Goal: Transaction & Acquisition: Download file/media

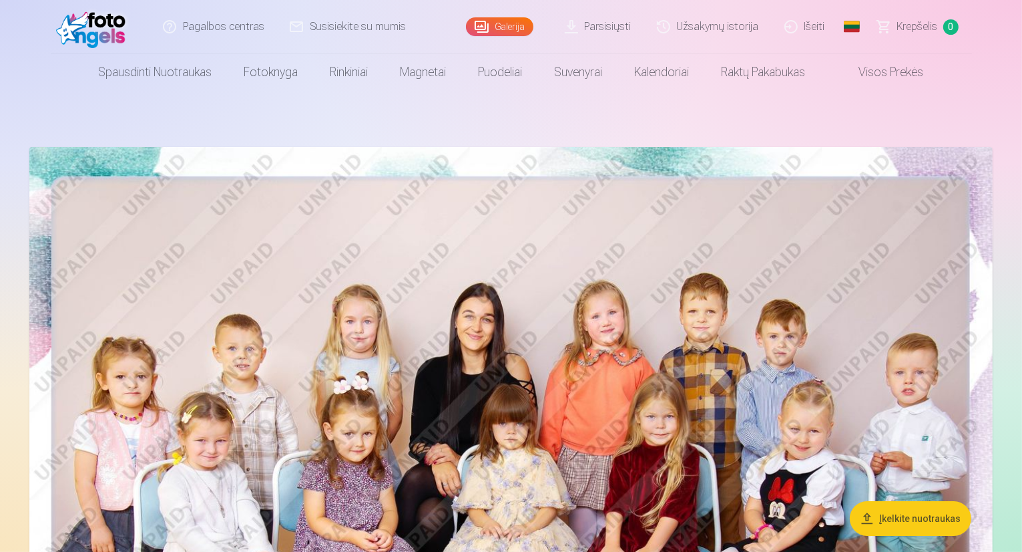
click at [601, 21] on link "Parsisiųsti" at bounding box center [599, 26] width 92 height 53
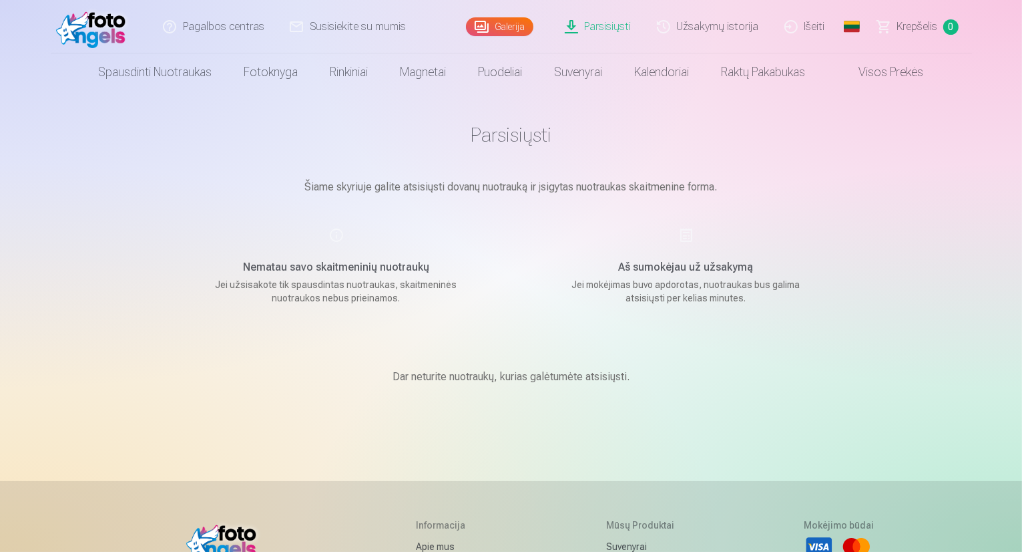
click at [711, 19] on link "Užsakymų istorija" at bounding box center [709, 26] width 128 height 53
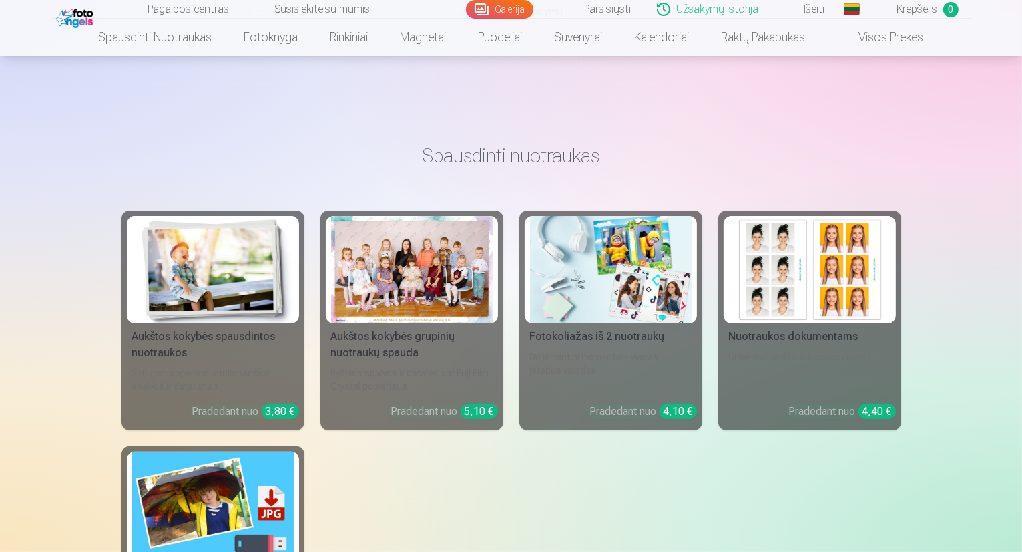
scroll to position [244, 0]
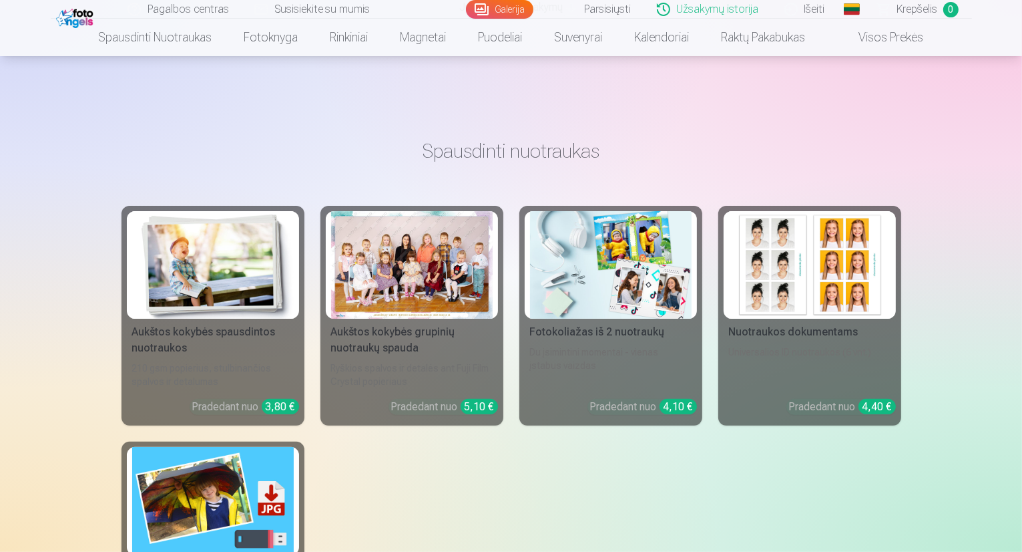
click at [421, 270] on div at bounding box center [412, 265] width 162 height 108
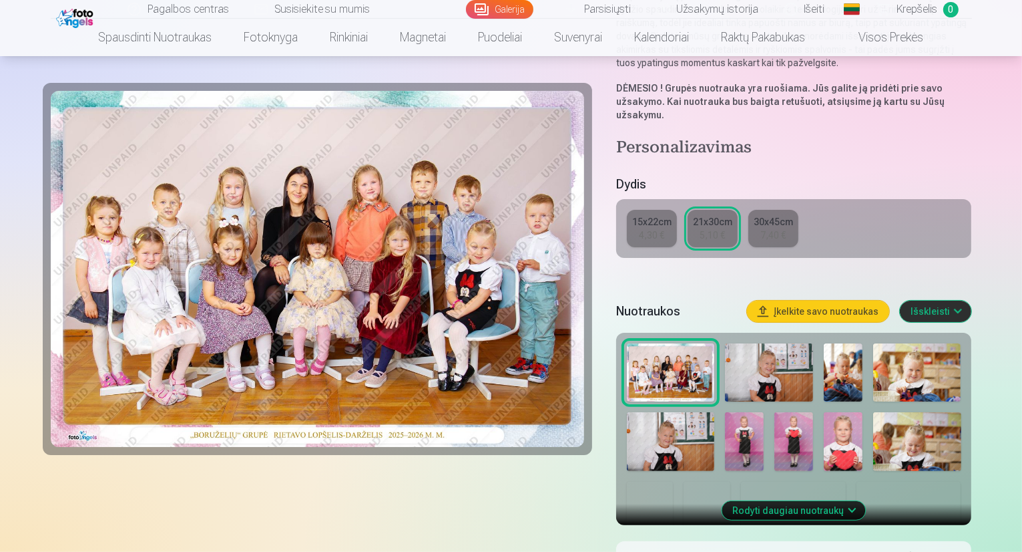
scroll to position [244, 0]
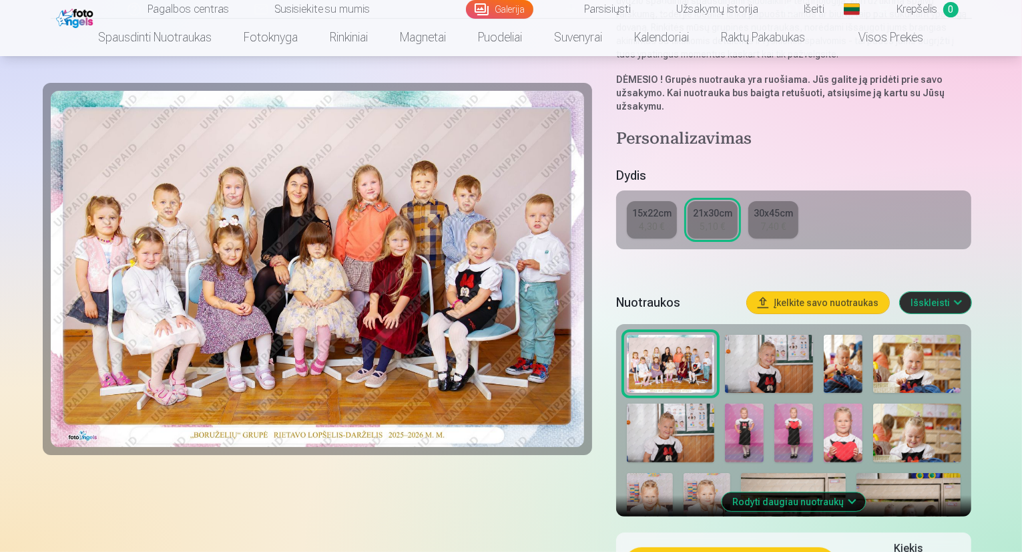
click at [851, 492] on button "Rodyti daugiau nuotraukų" at bounding box center [794, 501] width 144 height 19
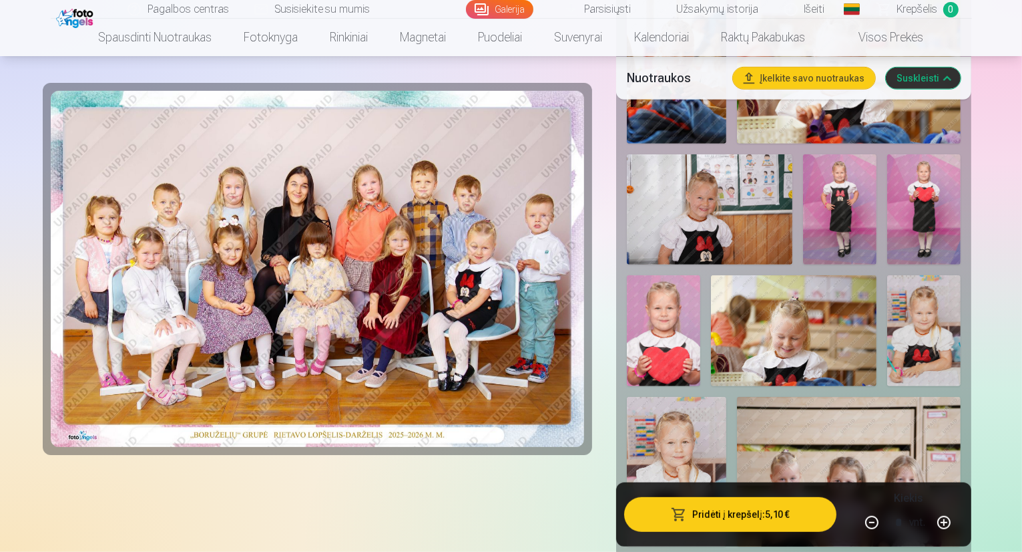
scroll to position [702, 0]
click at [449, 519] on div at bounding box center [318, 556] width 534 height 2271
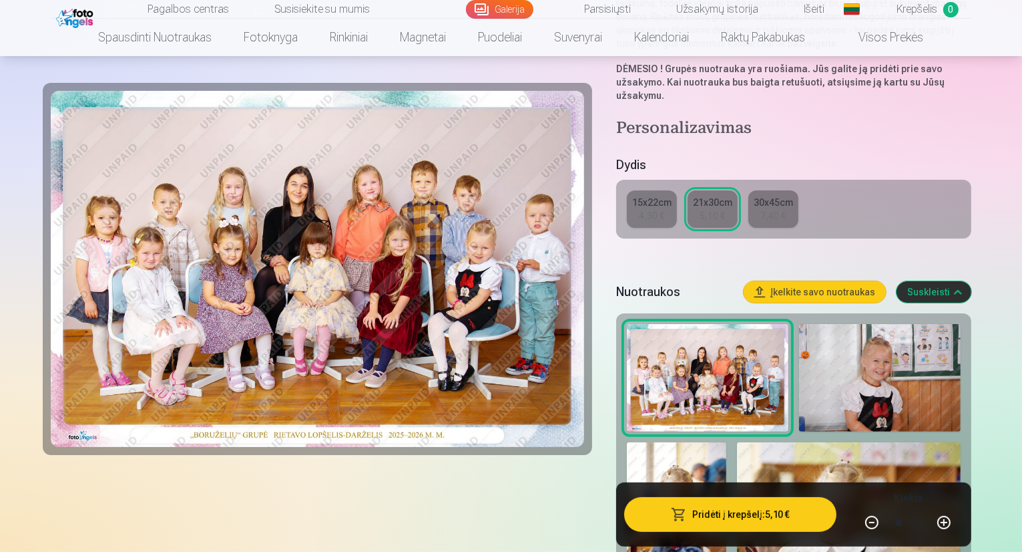
scroll to position [251, 0]
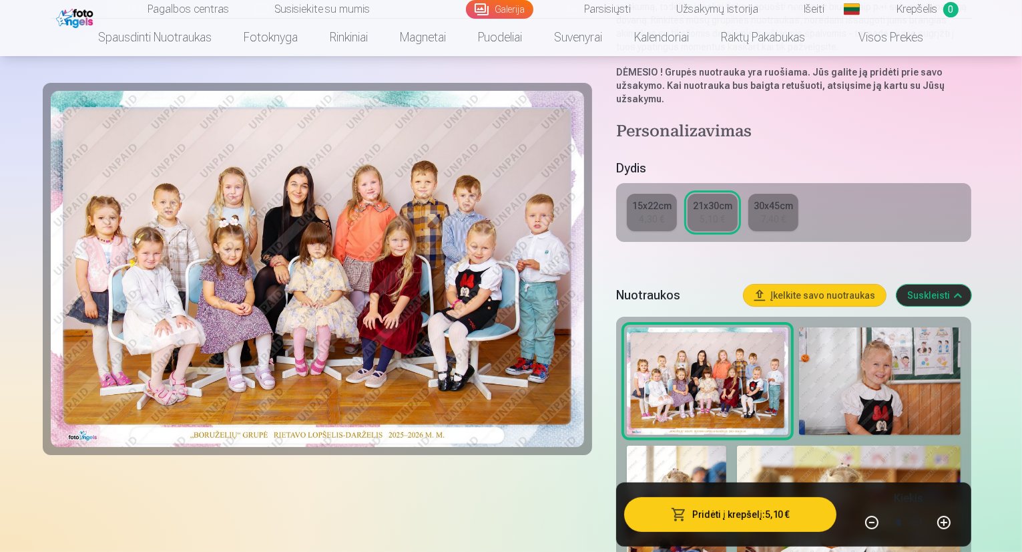
click at [849, 327] on img at bounding box center [880, 381] width 162 height 108
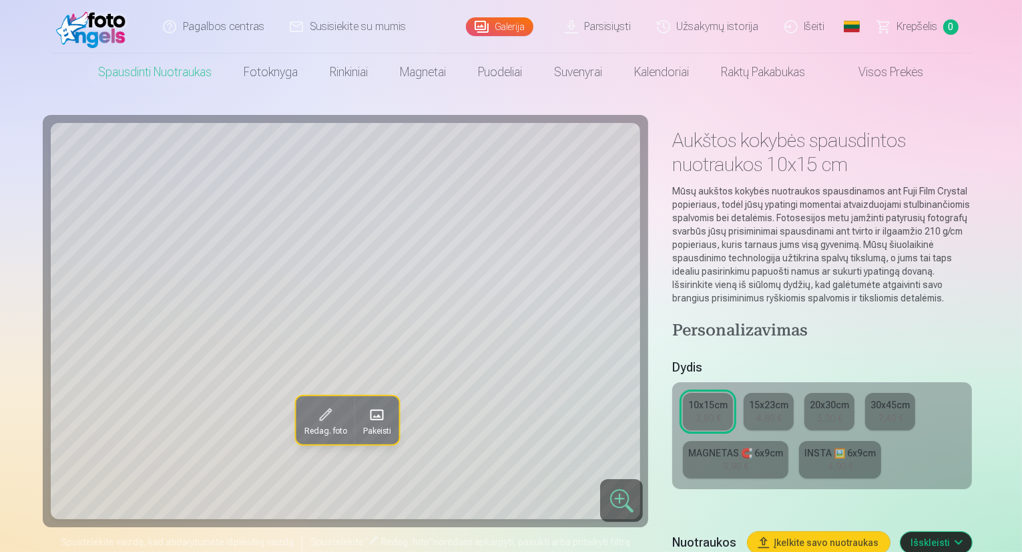
click at [304, 429] on span "Redag. foto" at bounding box center [325, 430] width 43 height 11
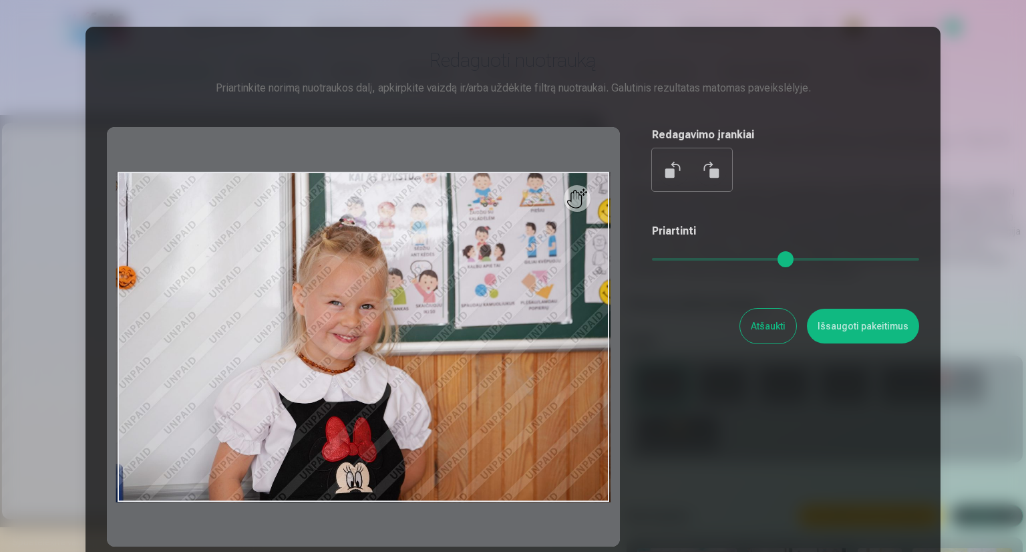
click at [976, 140] on div at bounding box center [513, 276] width 1026 height 552
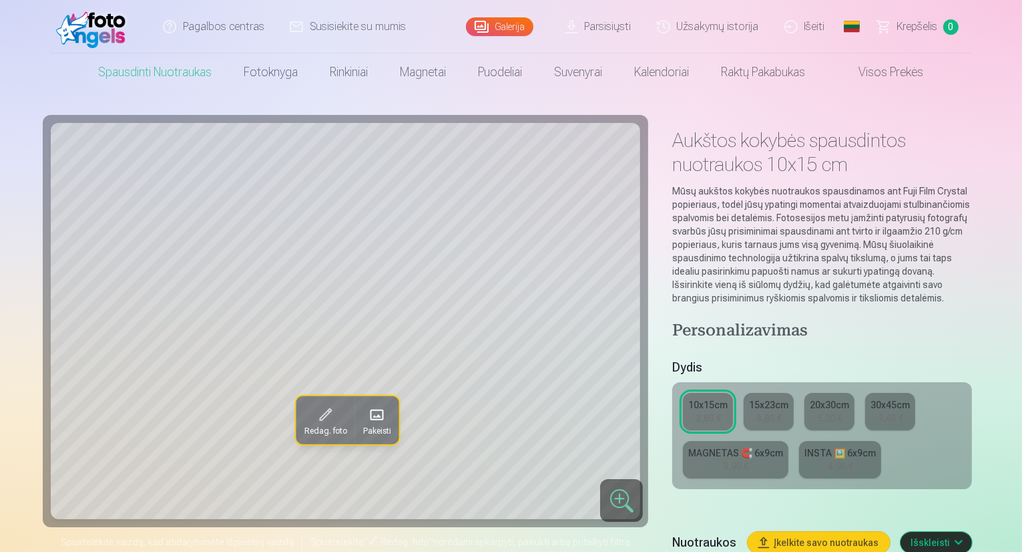
click at [744, 393] on link "15x23cm 4,80 €" at bounding box center [769, 411] width 50 height 37
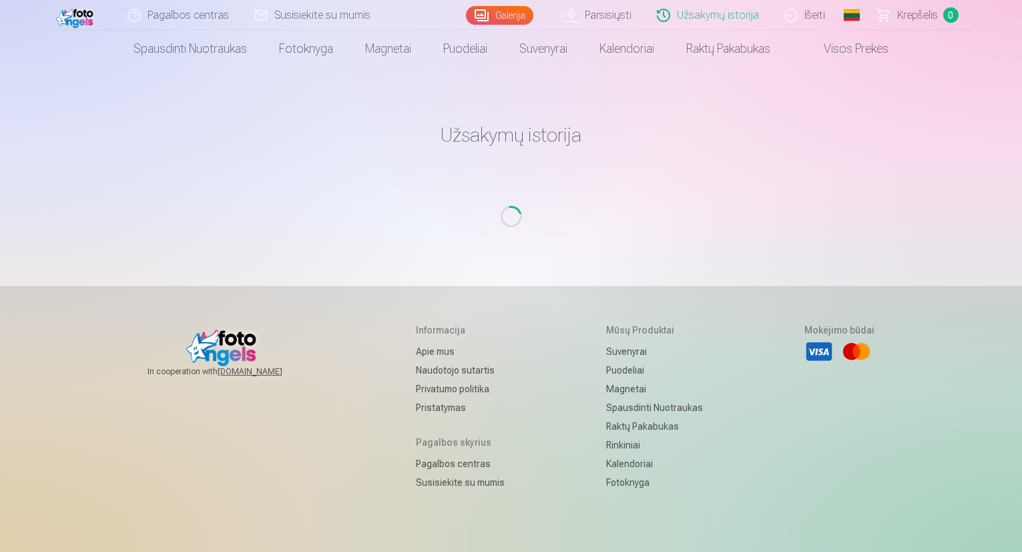
scroll to position [23, 0]
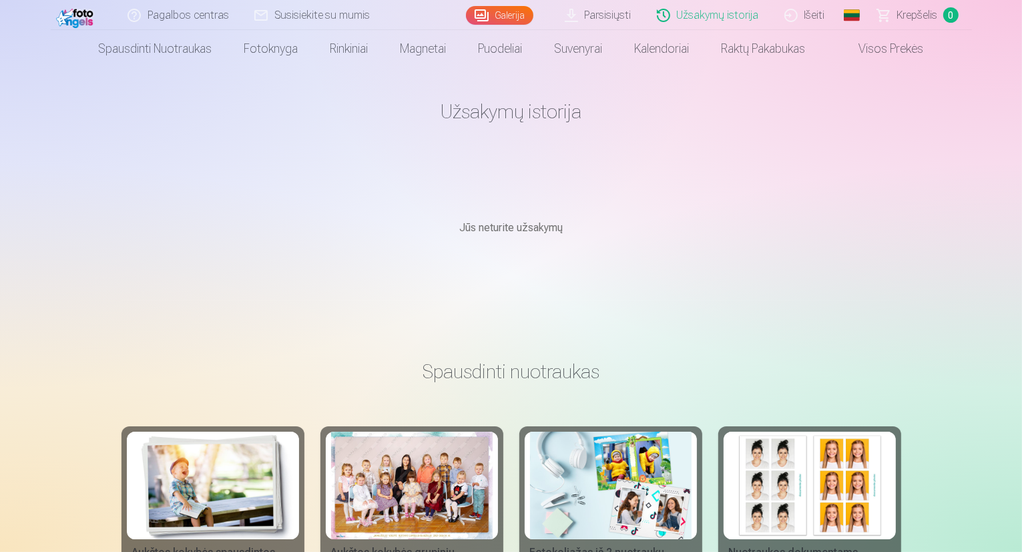
click at [441, 497] on div at bounding box center [412, 485] width 162 height 108
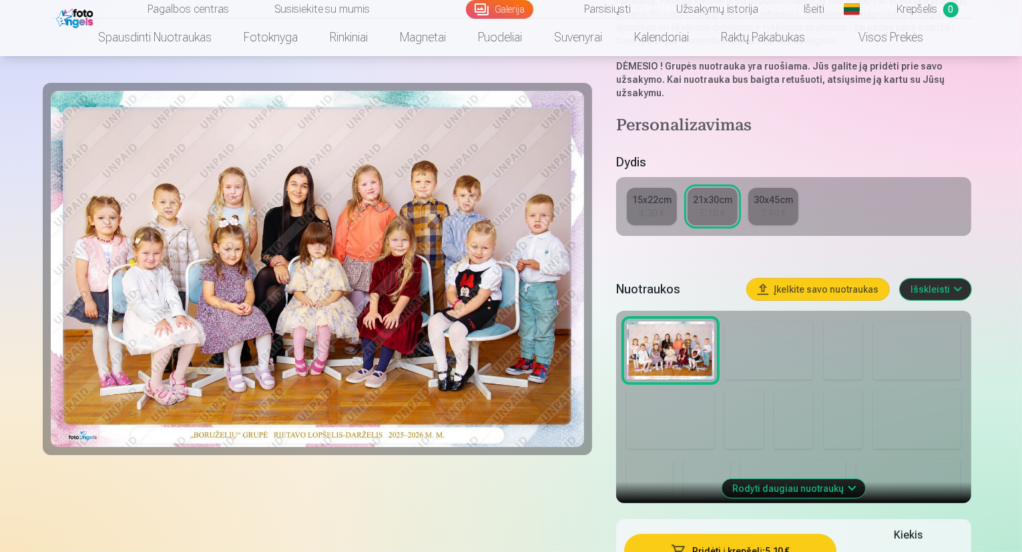
scroll to position [258, 0]
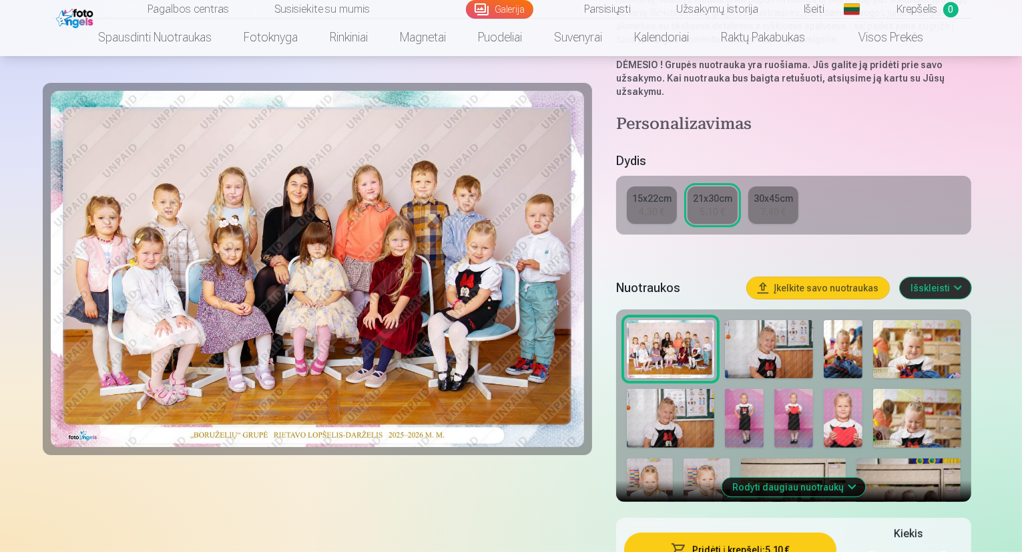
click at [855, 477] on button "Rodyti daugiau nuotraukų" at bounding box center [794, 486] width 144 height 19
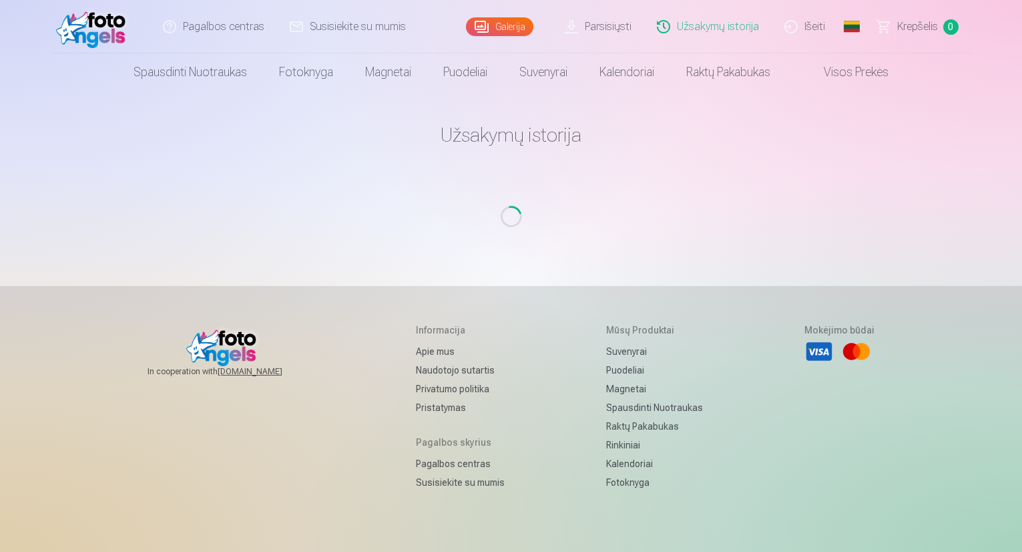
scroll to position [23, 0]
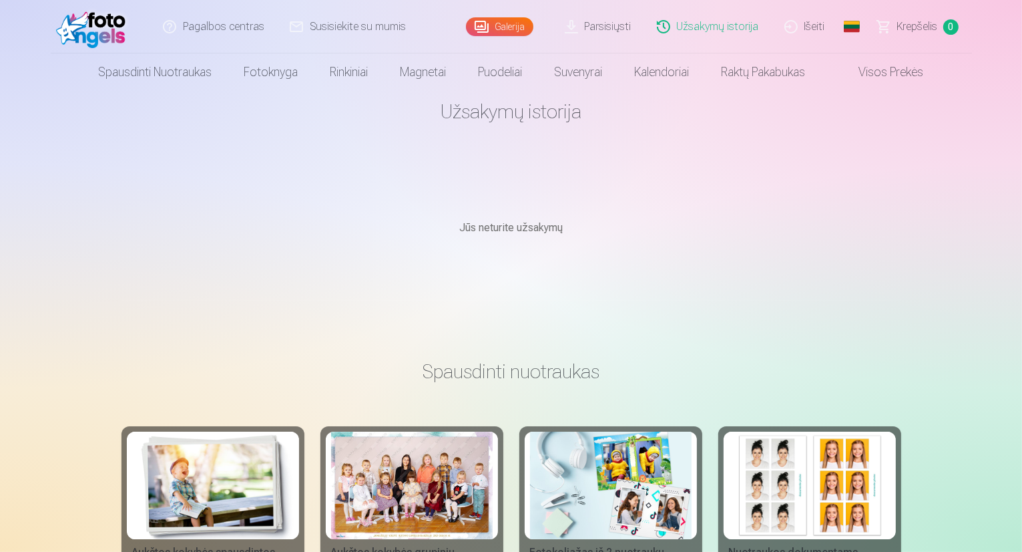
click at [391, 503] on div at bounding box center [412, 485] width 162 height 108
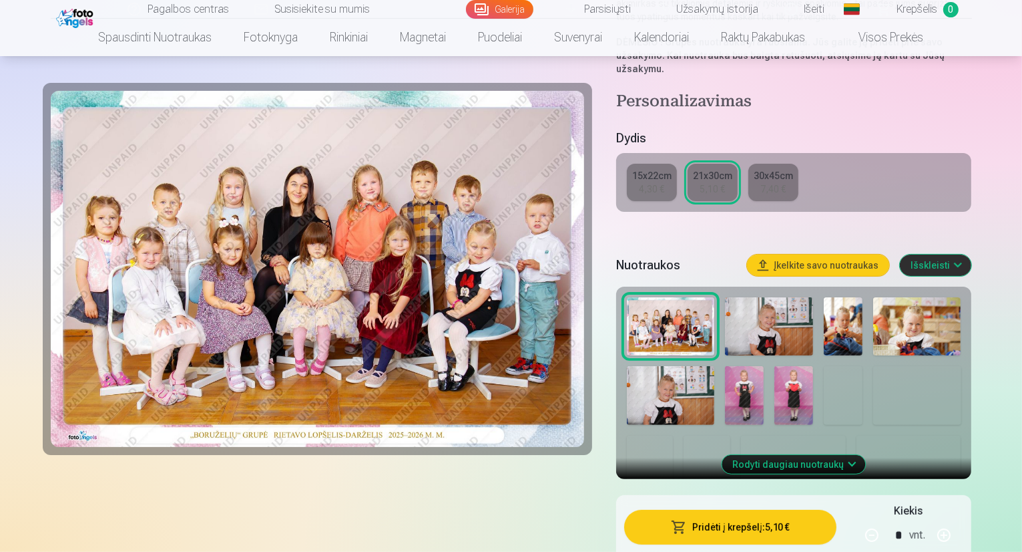
scroll to position [293, 0]
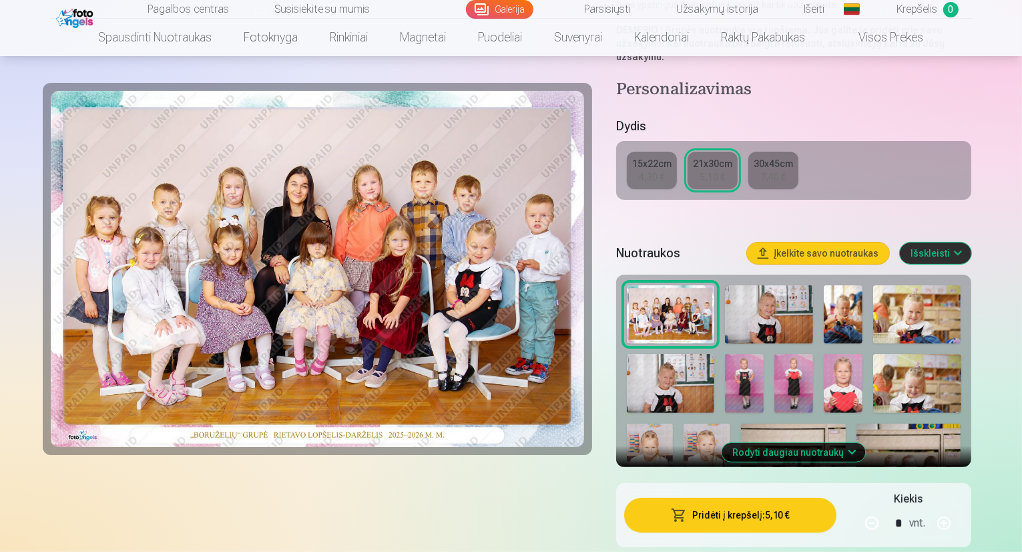
click at [800, 354] on img at bounding box center [794, 383] width 39 height 58
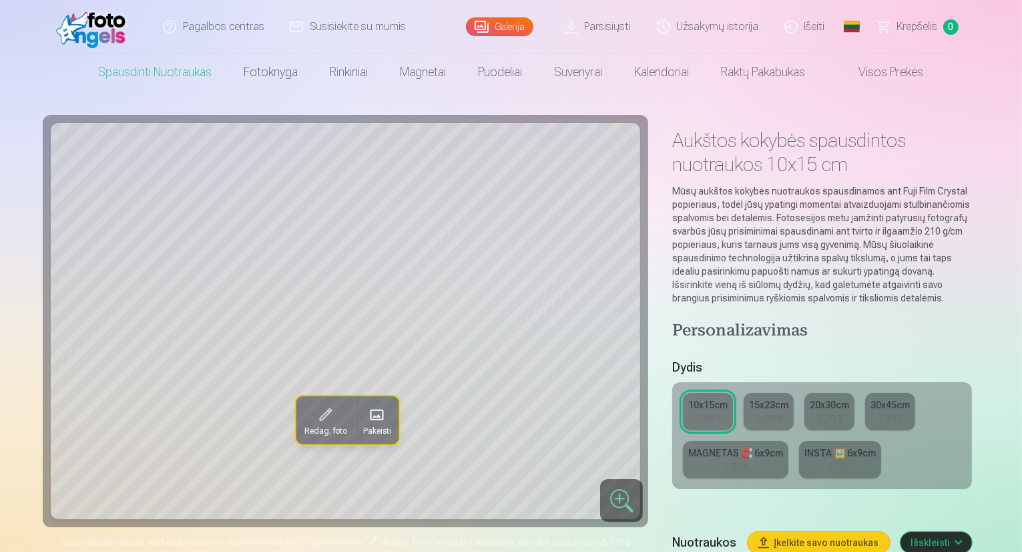
click at [871, 73] on link "Visos prekės" at bounding box center [881, 71] width 118 height 37
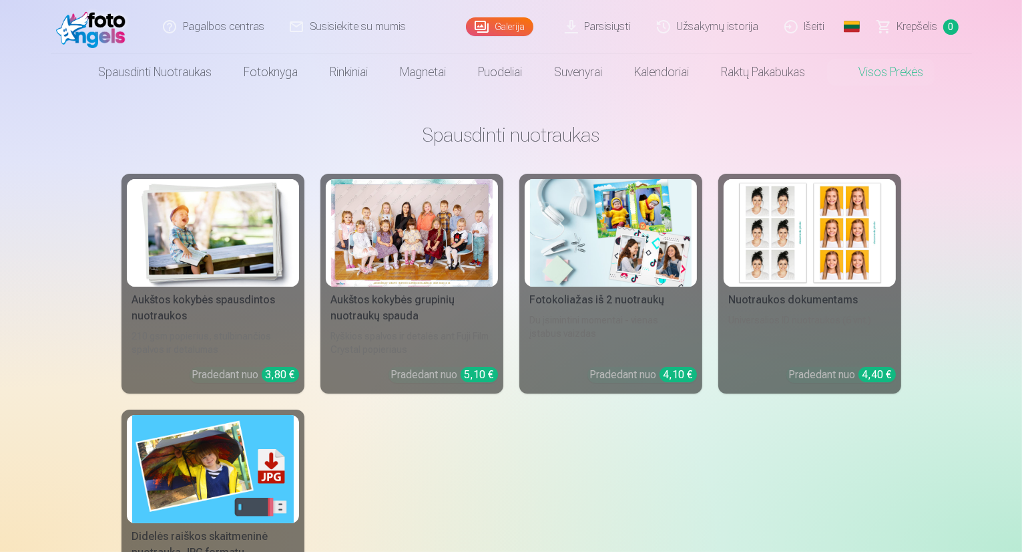
click at [607, 242] on img at bounding box center [611, 233] width 162 height 108
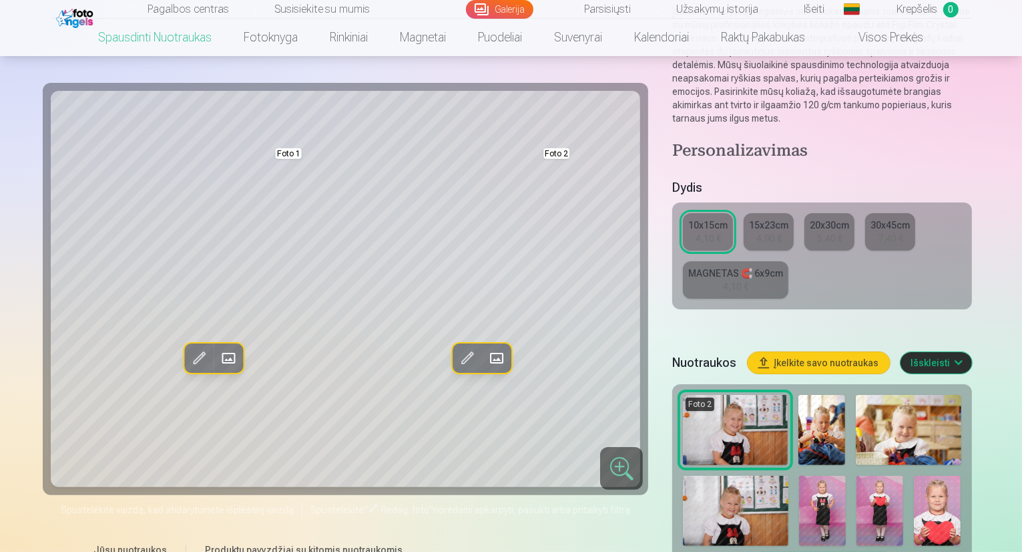
scroll to position [182, 0]
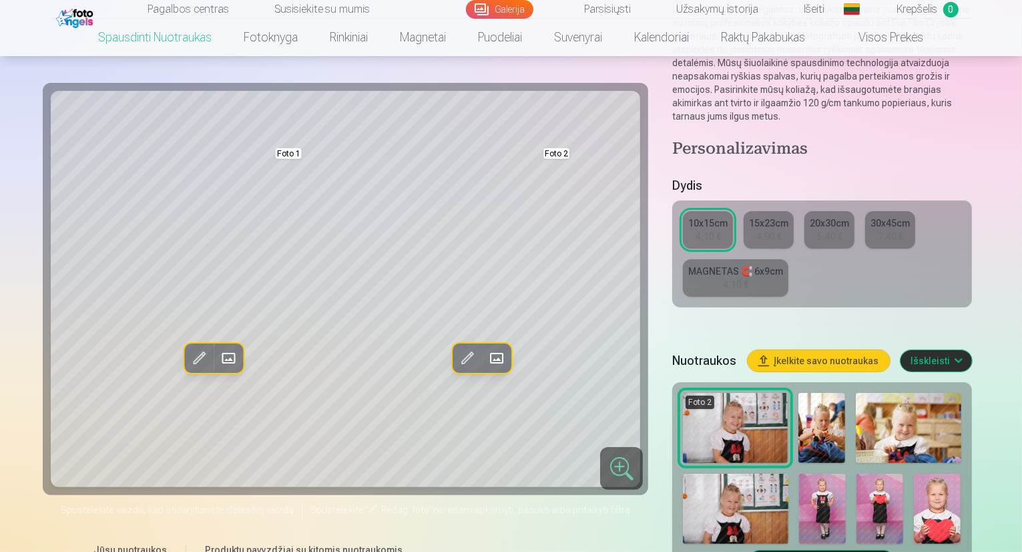
click at [846, 473] on img at bounding box center [822, 508] width 47 height 70
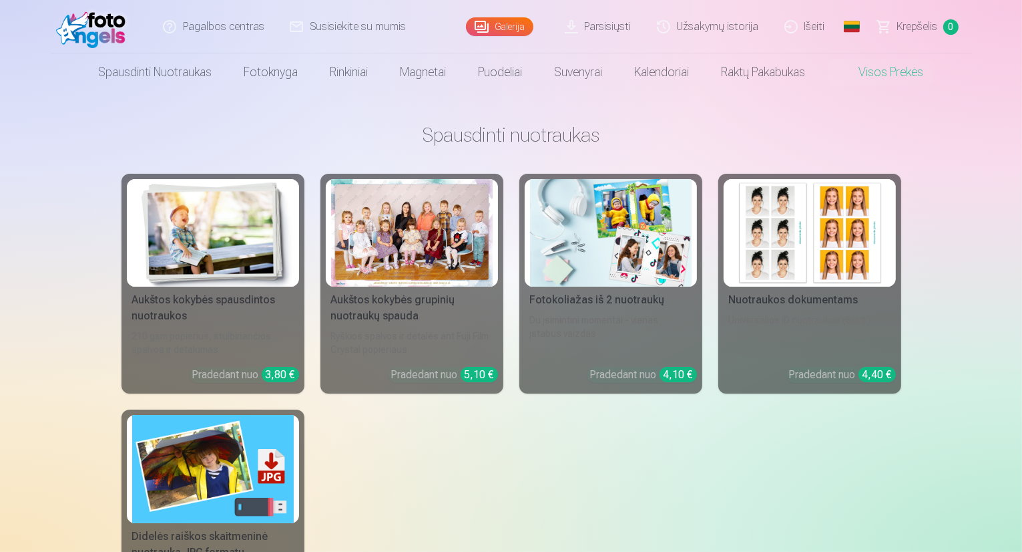
click at [222, 261] on img at bounding box center [213, 233] width 162 height 108
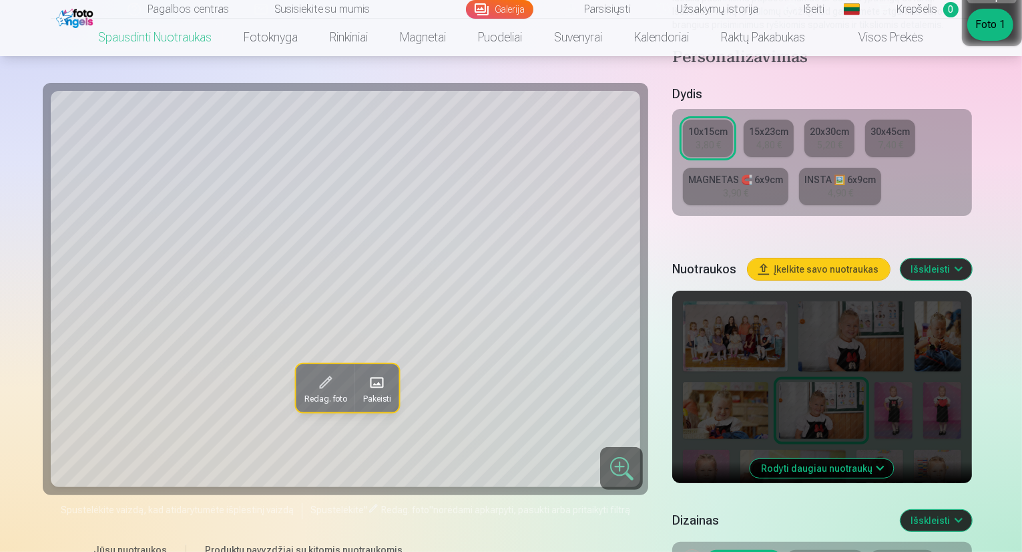
scroll to position [278, 0]
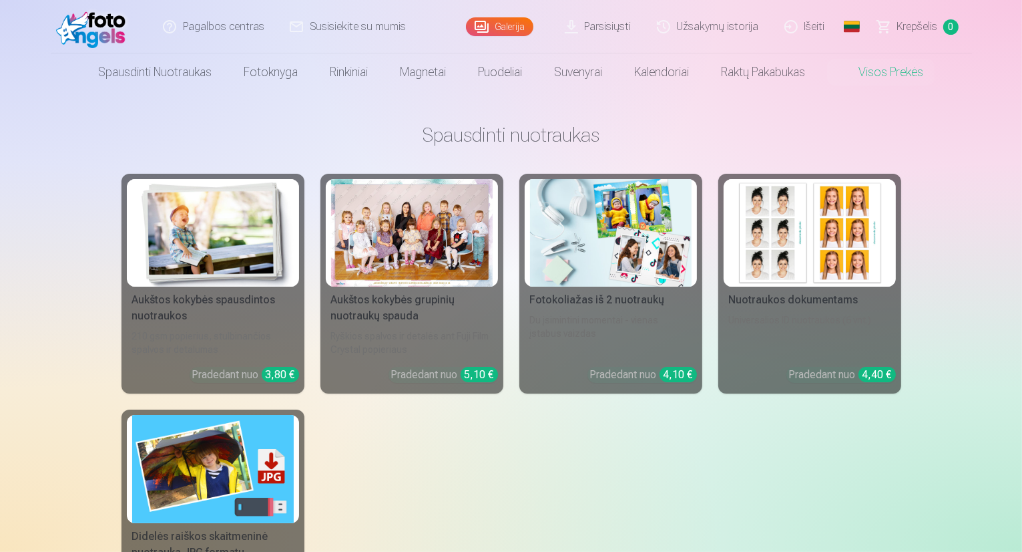
click at [224, 437] on img at bounding box center [213, 469] width 162 height 108
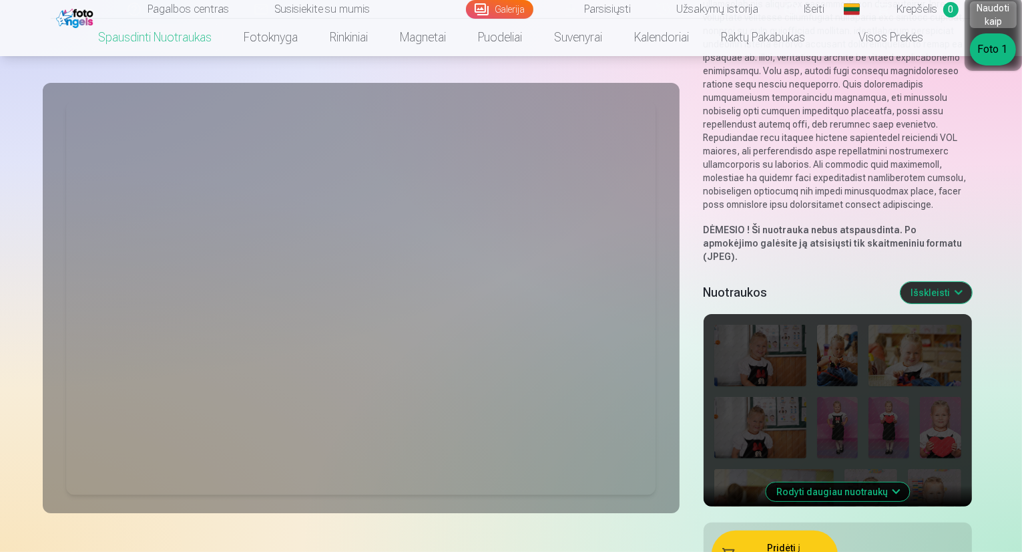
scroll to position [221, 0]
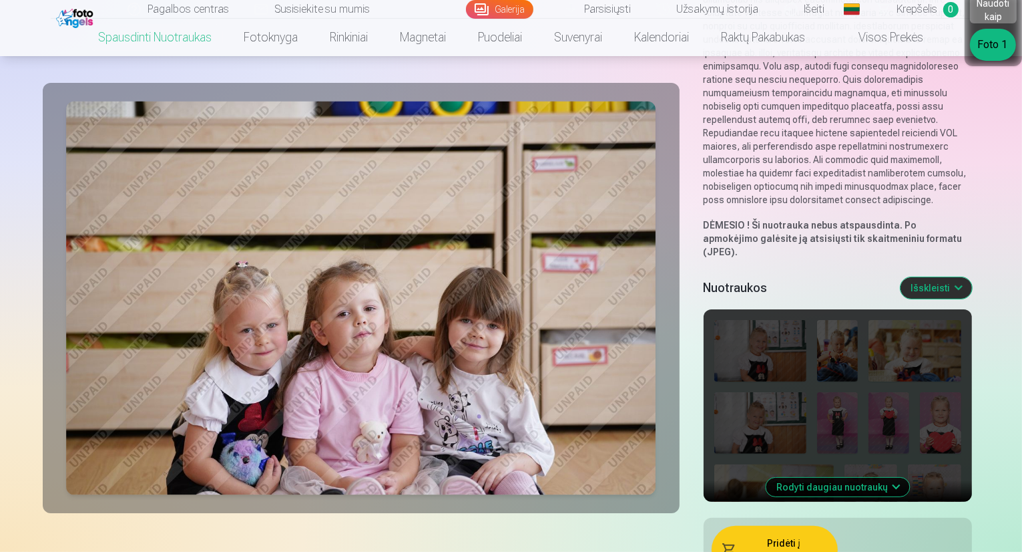
click at [812, 477] on button "Rodyti daugiau nuotraukų" at bounding box center [838, 486] width 144 height 19
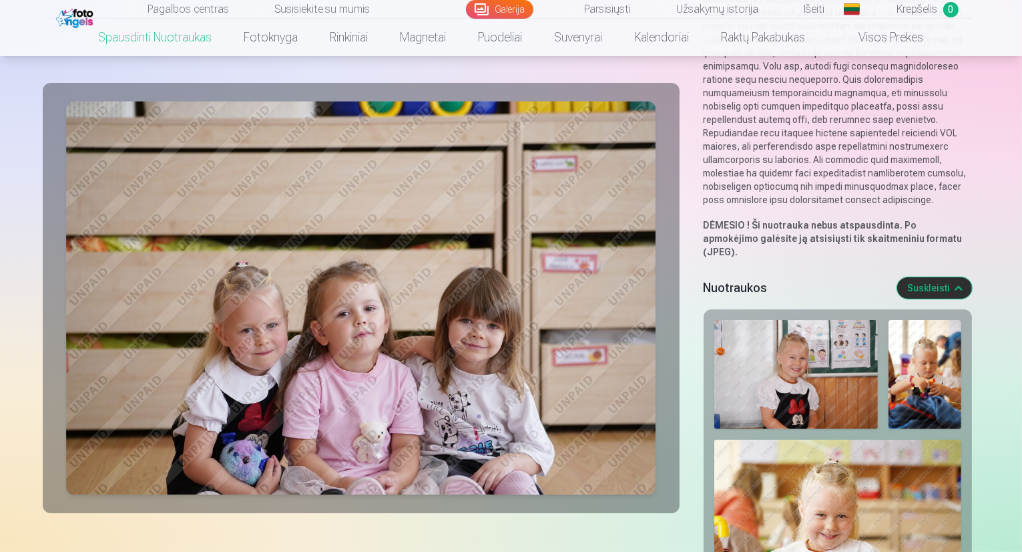
click at [951, 351] on img at bounding box center [925, 374] width 73 height 109
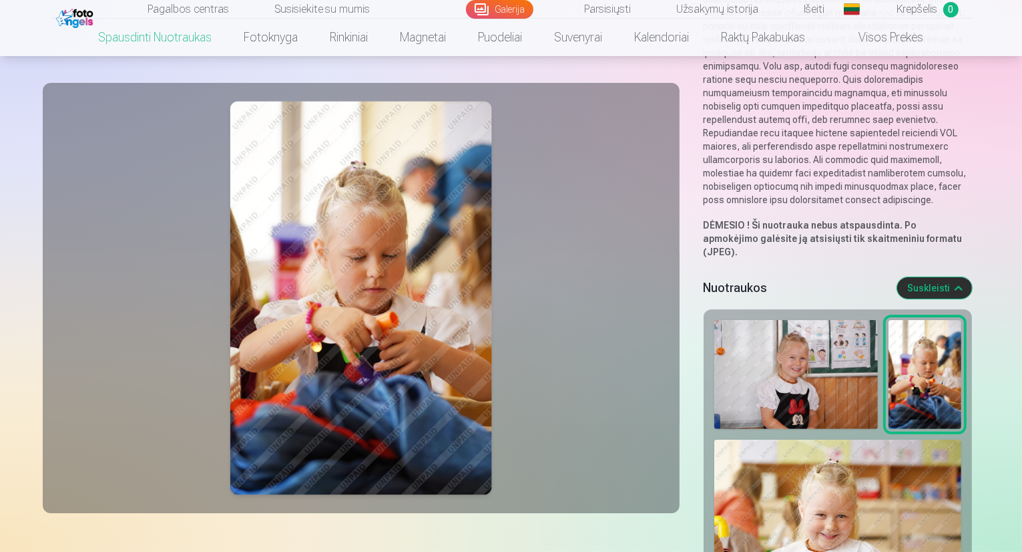
click at [750, 468] on img at bounding box center [837, 521] width 247 height 165
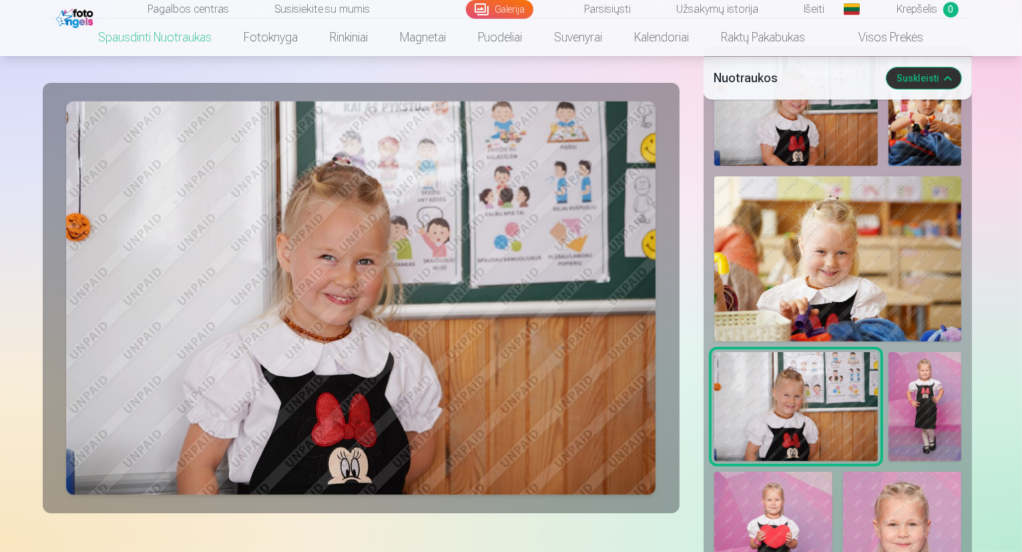
scroll to position [485, 0]
click at [889, 370] on img at bounding box center [925, 405] width 73 height 109
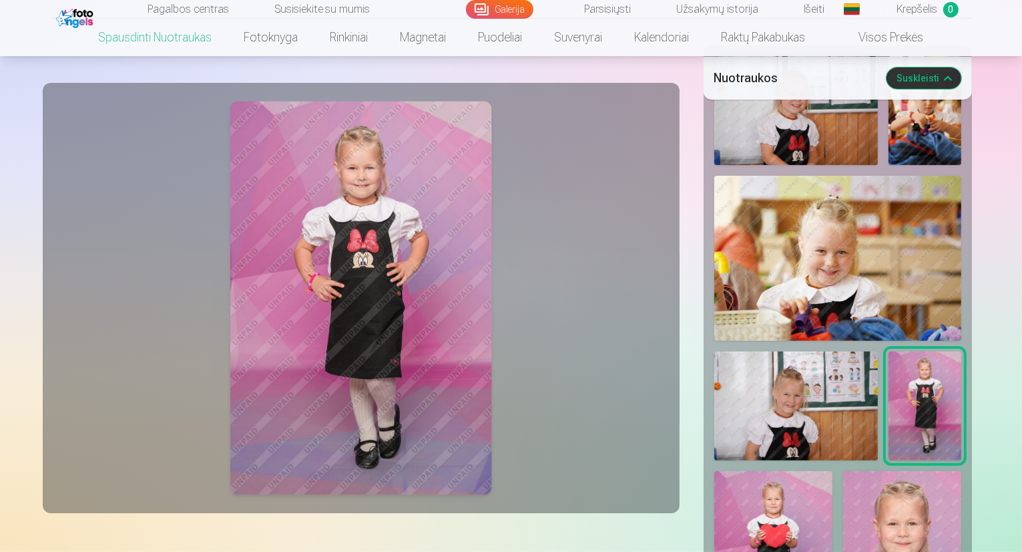
click at [829, 471] on img at bounding box center [773, 560] width 118 height 178
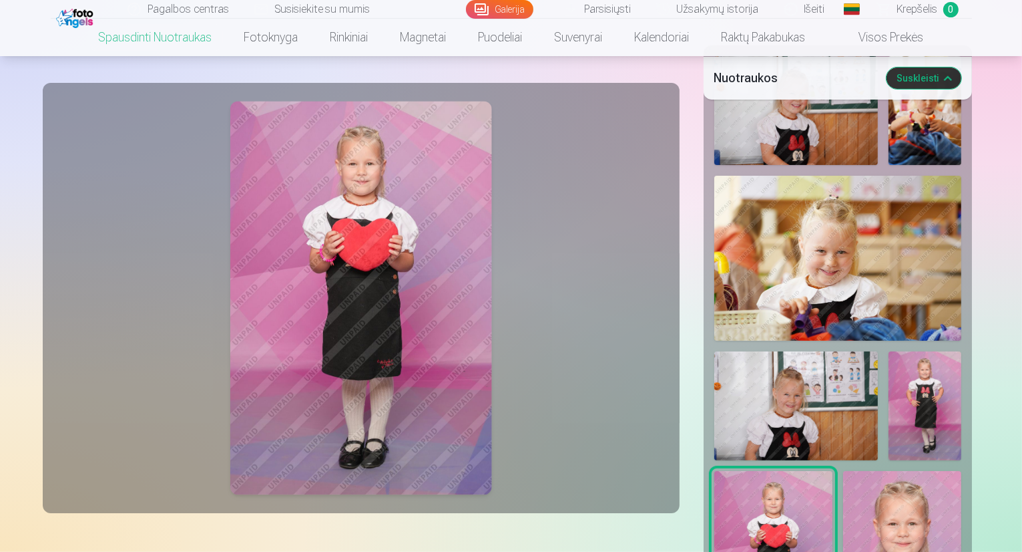
click at [940, 471] on img at bounding box center [902, 560] width 118 height 178
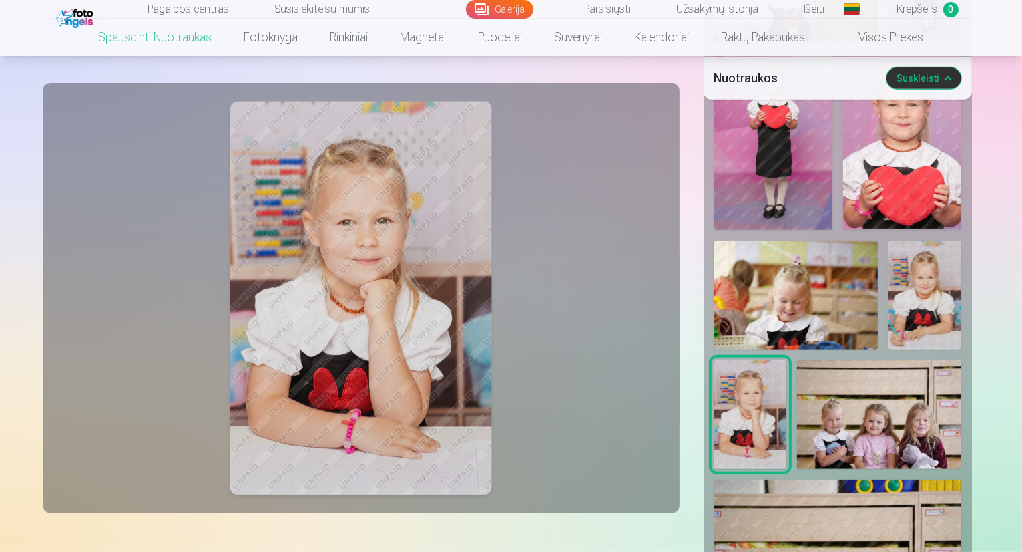
scroll to position [847, 0]
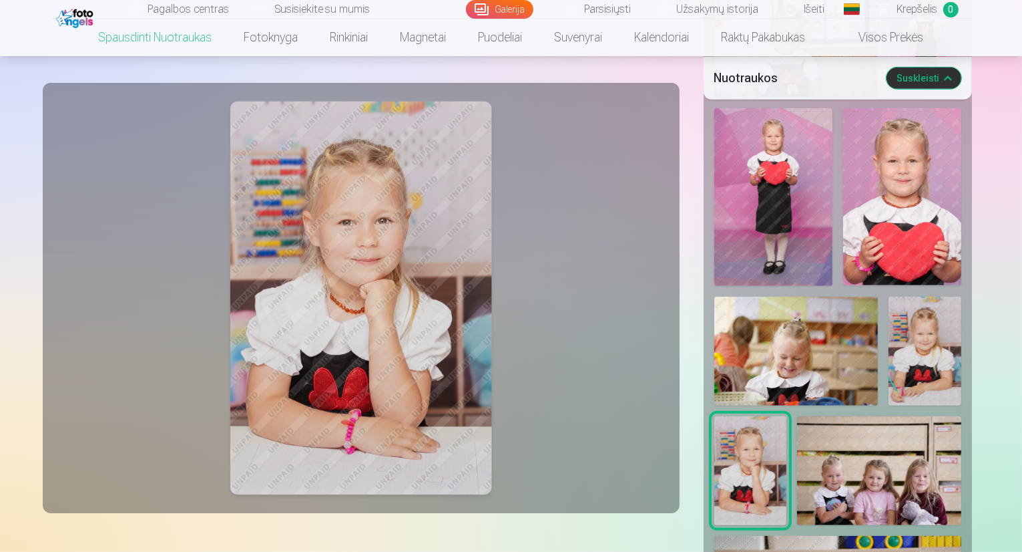
click at [797, 416] on img at bounding box center [879, 470] width 164 height 109
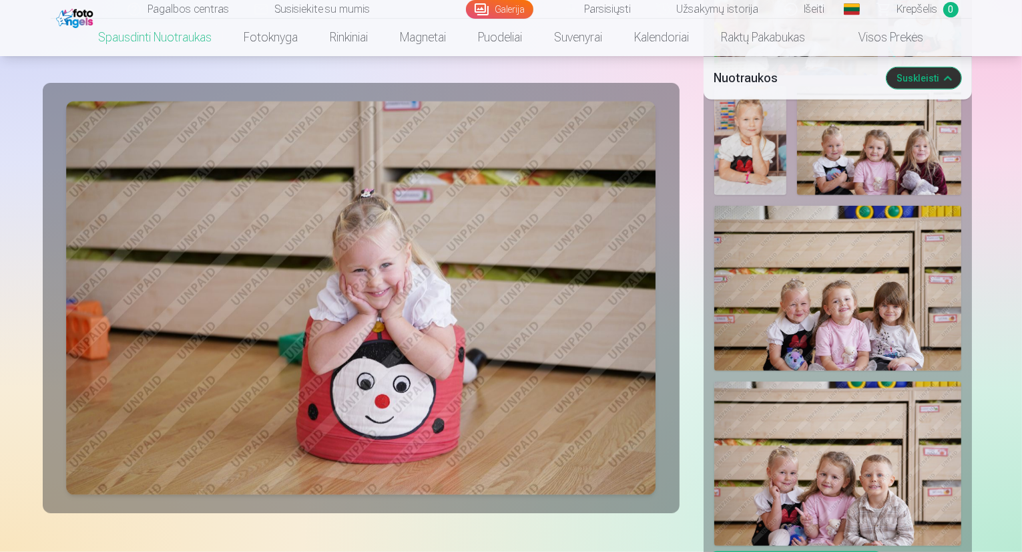
scroll to position [1183, 0]
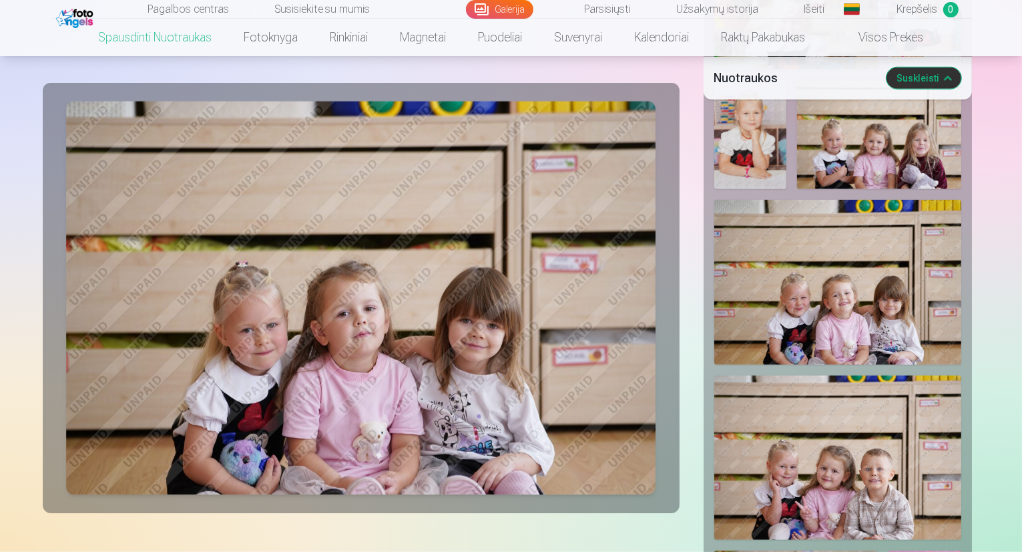
drag, startPoint x: 1021, startPoint y: 114, endPoint x: 1021, endPoint y: 132, distance: 17.4
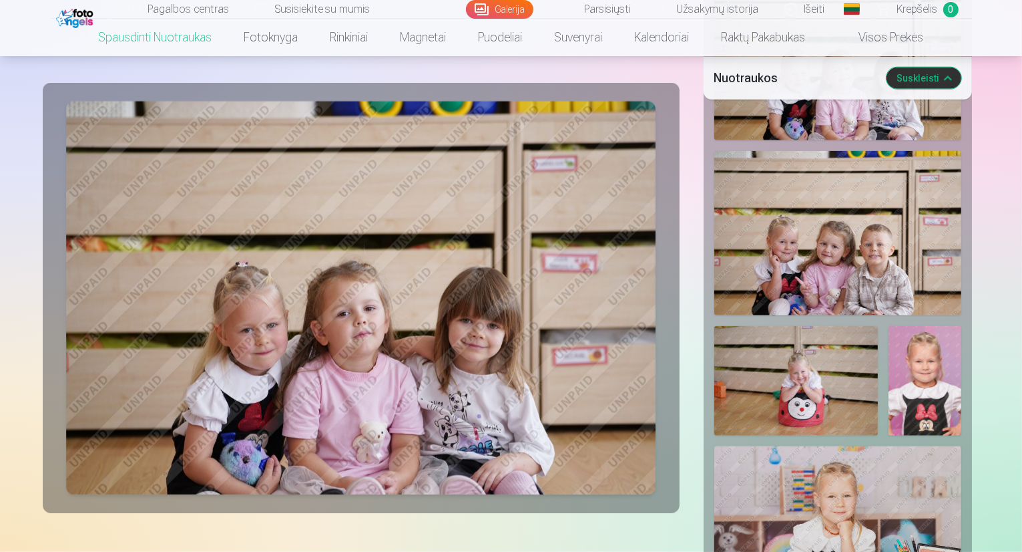
scroll to position [1416, 0]
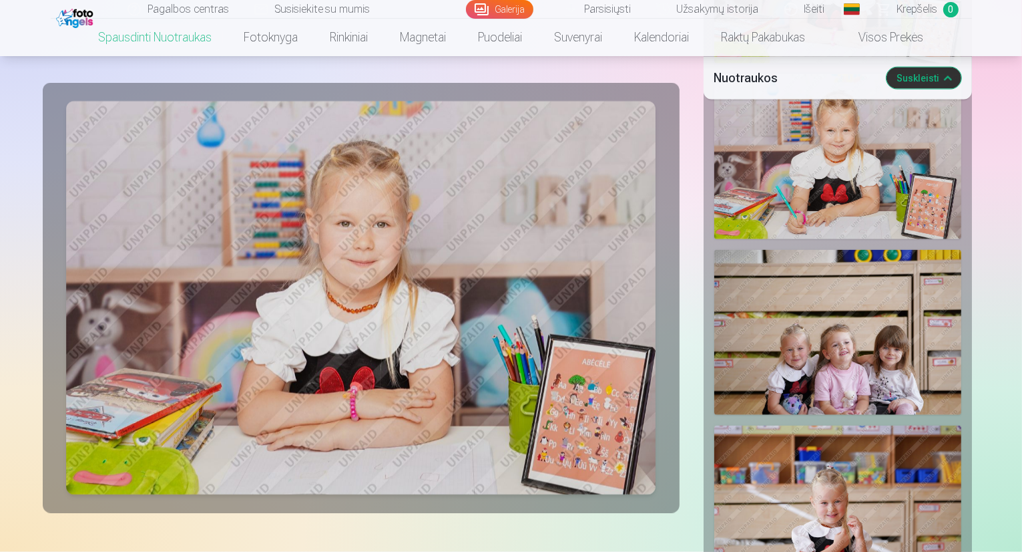
scroll to position [1906, 0]
